Goal: Information Seeking & Learning: Learn about a topic

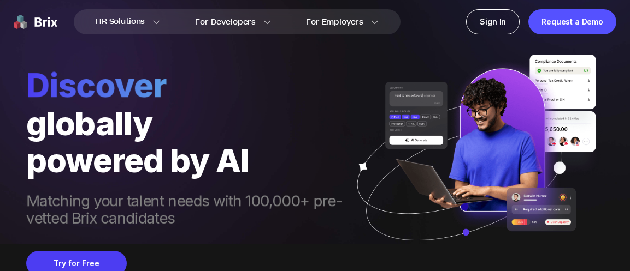
scroll to position [29, 0]
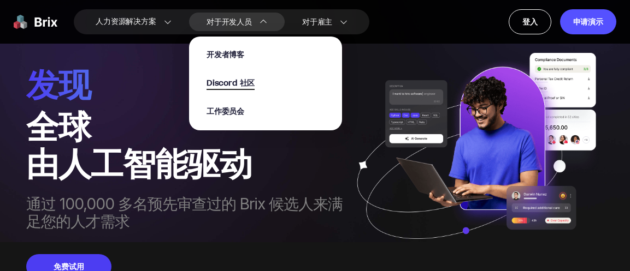
click at [239, 81] on font "Discord 社区" at bounding box center [230, 83] width 49 height 11
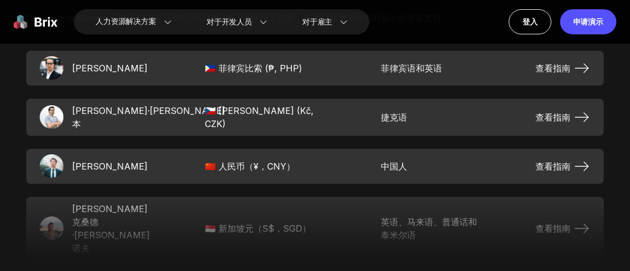
scroll to position [1656, 0]
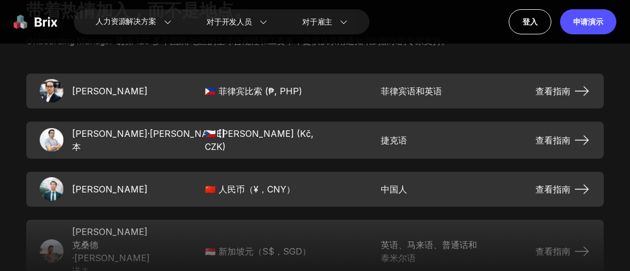
click at [570, 185] on font "查看指南" at bounding box center [552, 189] width 35 height 11
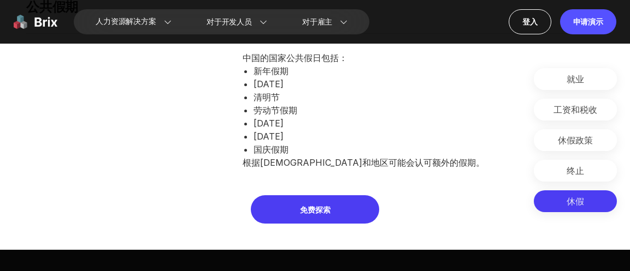
scroll to position [4031, 0]
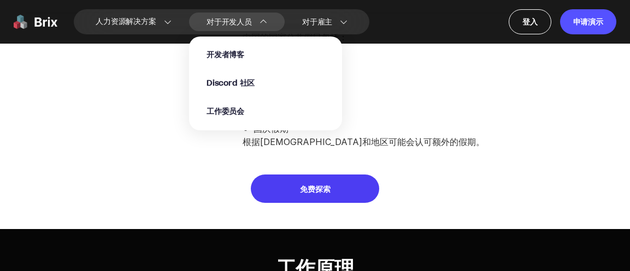
click at [232, 49] on link "开发者博客" at bounding box center [225, 55] width 38 height 12
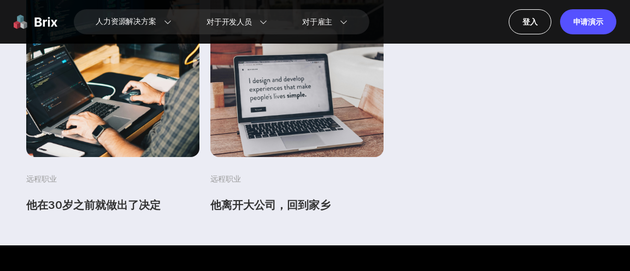
scroll to position [274, 0]
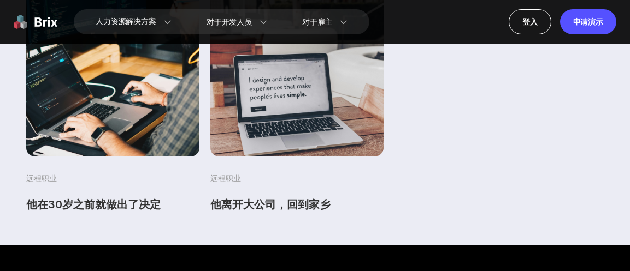
click at [151, 123] on img at bounding box center [113, 70] width 182 height 182
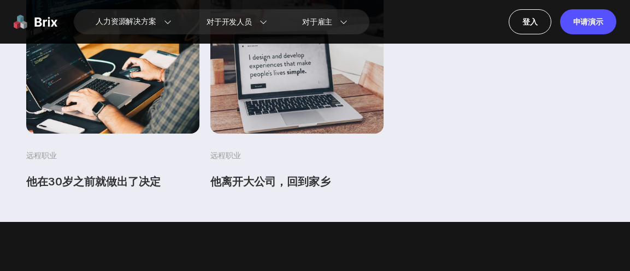
scroll to position [1221, 0]
